Goal: Information Seeking & Learning: Learn about a topic

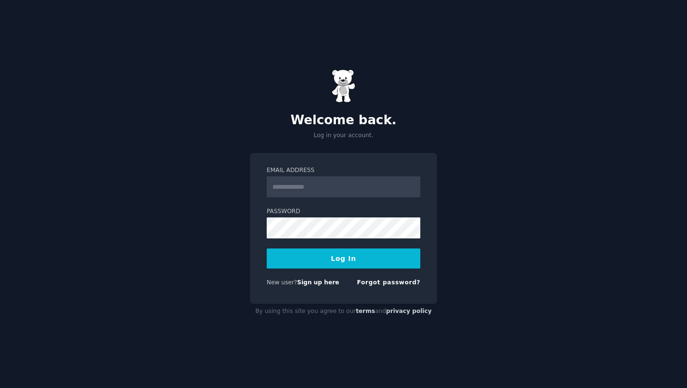
click at [343, 187] on input "Email Address" at bounding box center [344, 186] width 154 height 21
click at [329, 186] on input "Email Address" at bounding box center [344, 186] width 154 height 21
type input "**********"
click at [353, 251] on button "Log In" at bounding box center [344, 258] width 154 height 20
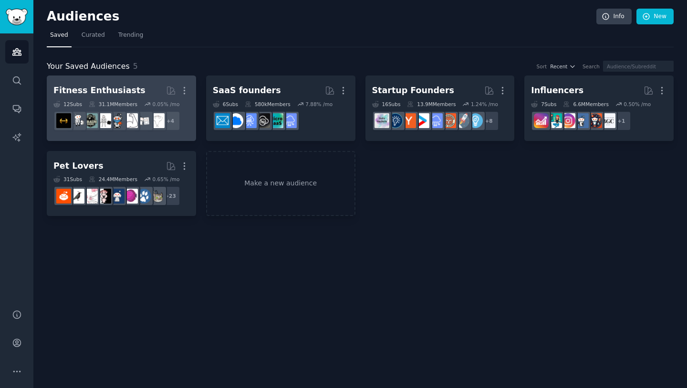
click at [135, 84] on h2 "Fitness Enthusiasts More" at bounding box center [121, 90] width 136 height 17
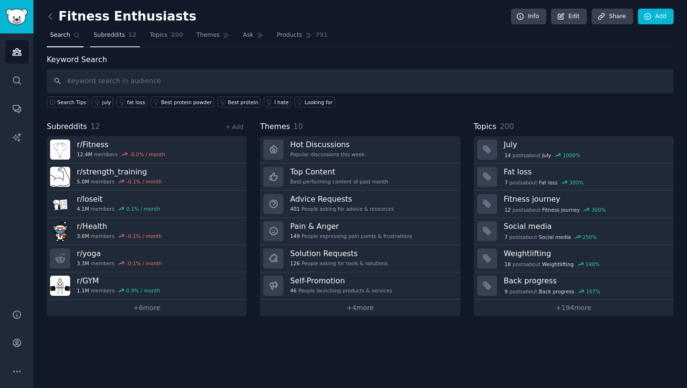
click at [104, 35] on span "Subreddits" at bounding box center [109, 35] width 31 height 9
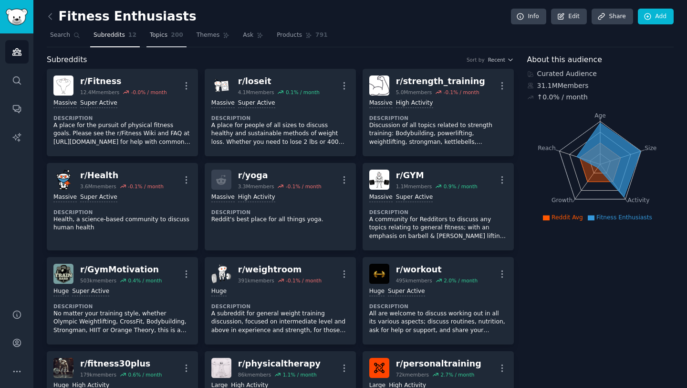
click at [163, 32] on span "Topics" at bounding box center [159, 35] width 18 height 9
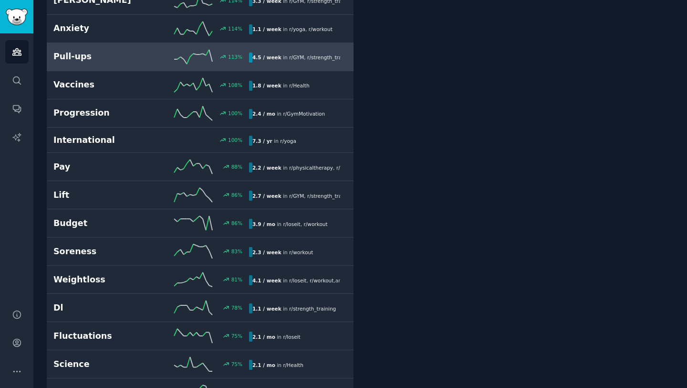
scroll to position [328, 0]
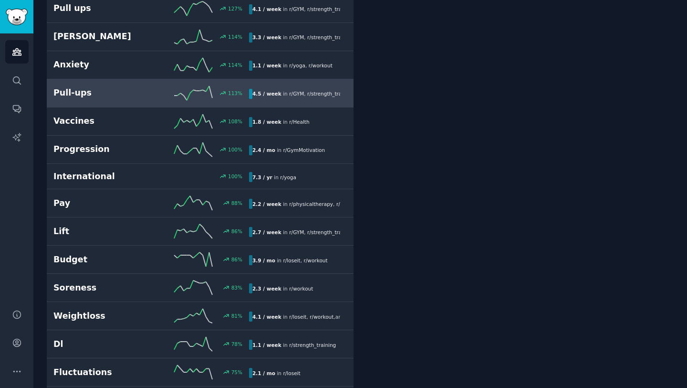
click at [79, 96] on h2 "Pull-ups" at bounding box center [102, 93] width 98 height 12
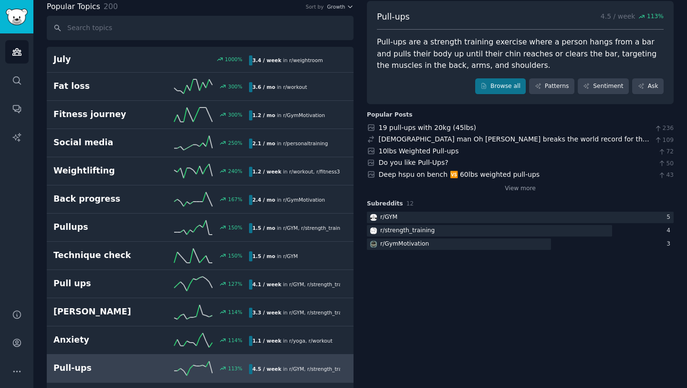
scroll to position [56, 0]
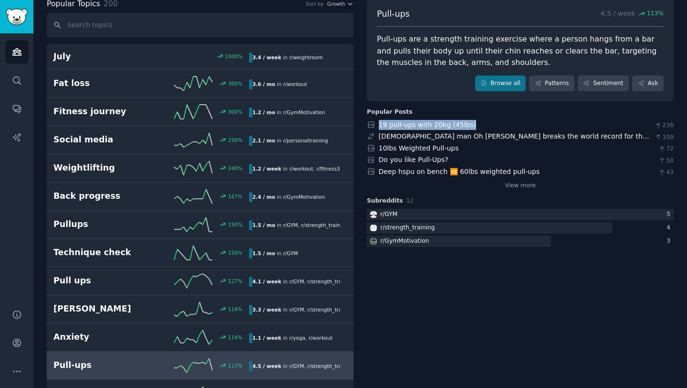
drag, startPoint x: 376, startPoint y: 125, endPoint x: 475, endPoint y: 123, distance: 99.8
click at [475, 123] on div "19 pull-ups with 20kg (45lbs) 236" at bounding box center [520, 125] width 307 height 10
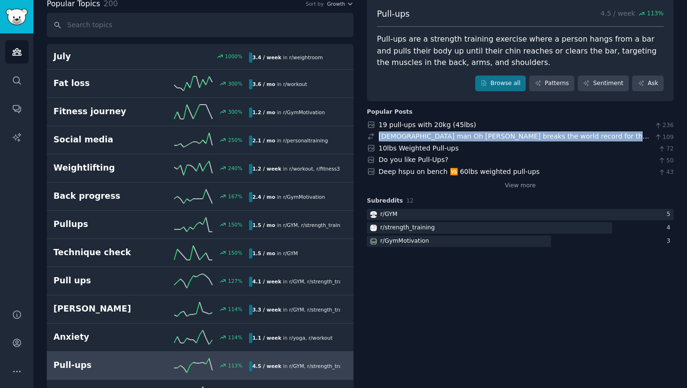
drag, startPoint x: 375, startPoint y: 135, endPoint x: 655, endPoint y: 139, distance: 280.2
click at [655, 139] on div "South Korean man Oh Yohan breaks the world record for the most pull-ups in a 24…" at bounding box center [520, 136] width 307 height 10
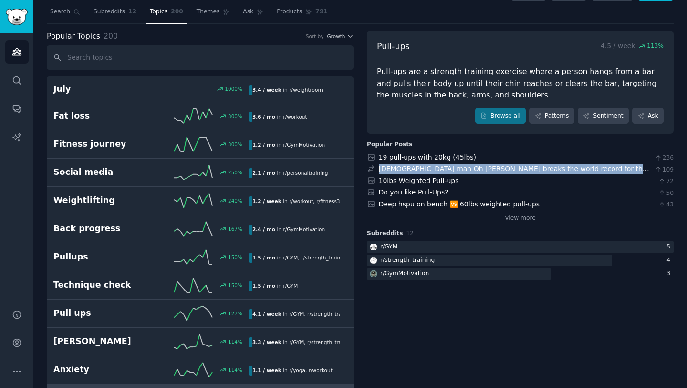
scroll to position [0, 0]
